Goal: Check status: Check status

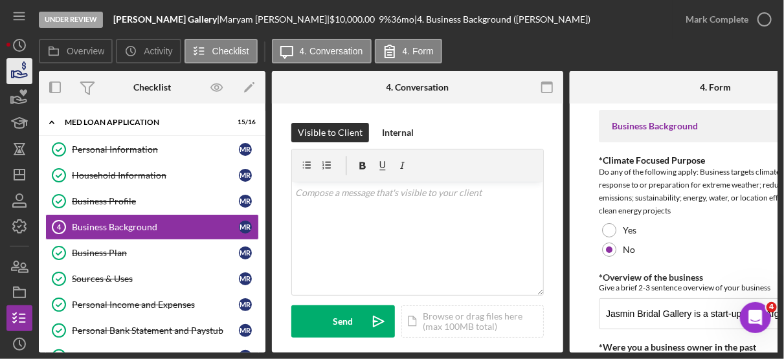
scroll to position [827, 0]
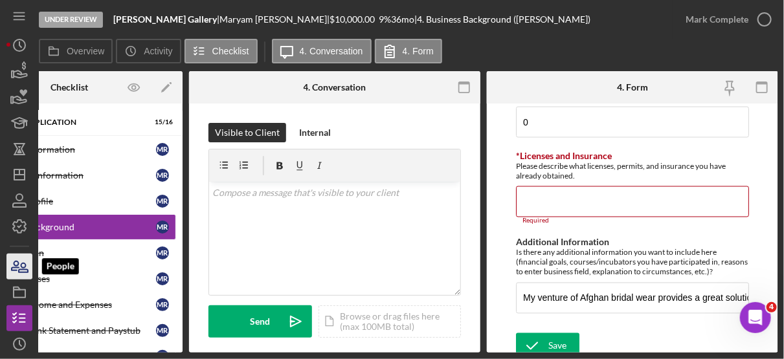
click at [21, 269] on icon "button" at bounding box center [23, 267] width 9 height 9
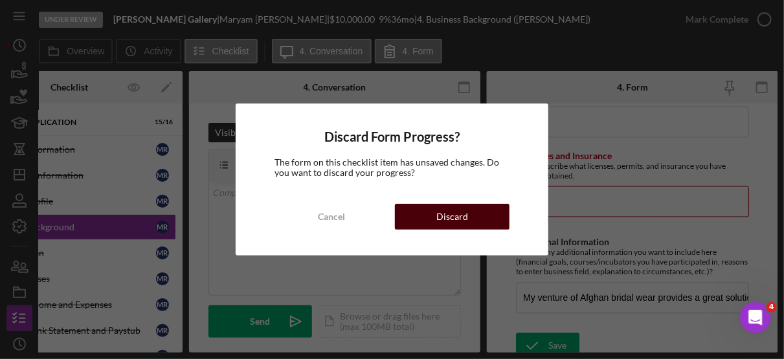
click at [465, 219] on div "Discard" at bounding box center [452, 217] width 32 height 26
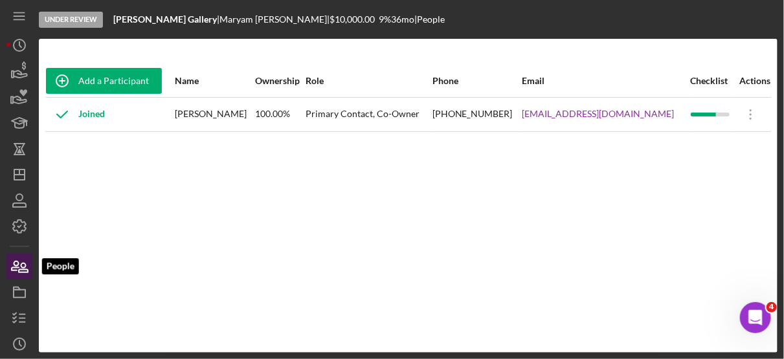
click at [27, 270] on icon "button" at bounding box center [23, 267] width 9 height 9
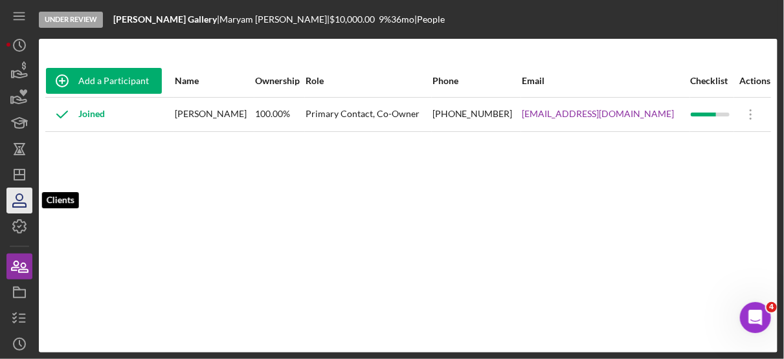
click at [28, 203] on icon "button" at bounding box center [19, 200] width 32 height 32
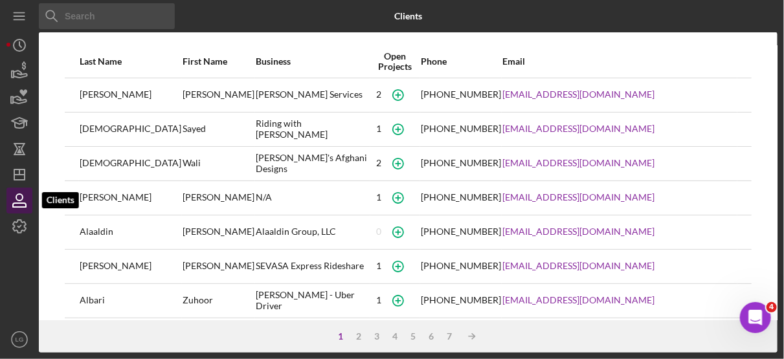
click at [19, 197] on icon "button" at bounding box center [19, 200] width 32 height 32
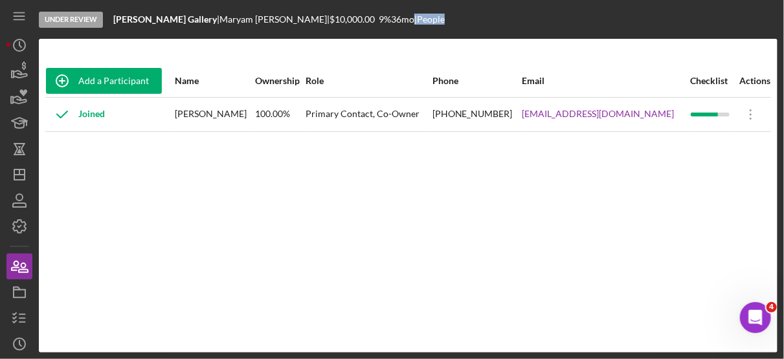
drag, startPoint x: 221, startPoint y: 223, endPoint x: 397, endPoint y: 33, distance: 258.8
click at [397, 33] on div "Under Review [PERSON_NAME] Gallery | [PERSON_NAME] | $10,000.00 9 % 36 mo | Peo…" at bounding box center [408, 176] width 739 height 353
click at [21, 98] on icon "button" at bounding box center [19, 97] width 32 height 32
click at [13, 71] on polygon "button" at bounding box center [13, 74] width 2 height 6
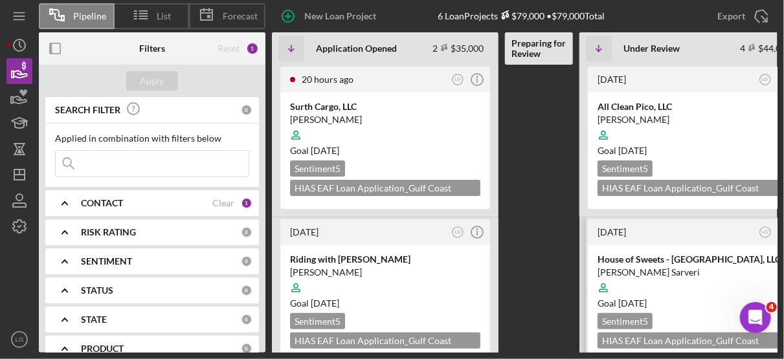
click at [735, 337] on div "HIAS EAF Loan Application_Gulf Coast JFCS $15,000" at bounding box center [692, 341] width 190 height 16
